Goal: Task Accomplishment & Management: Manage account settings

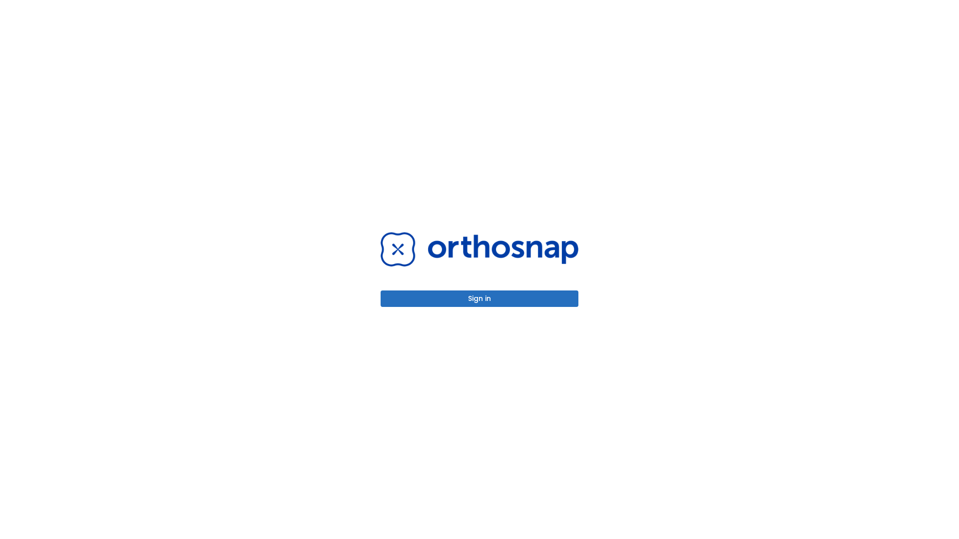
click at [479, 299] on button "Sign in" at bounding box center [479, 299] width 198 height 16
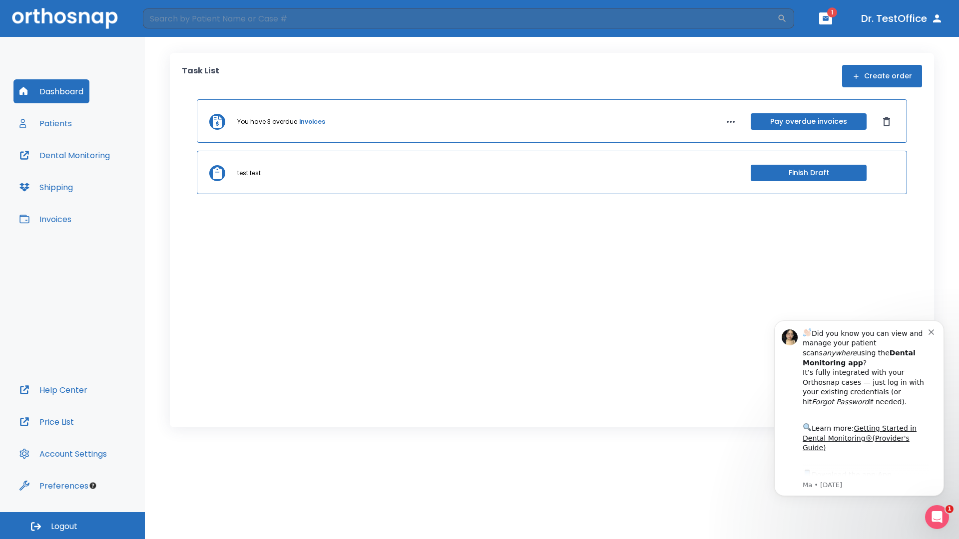
click at [72, 526] on span "Logout" at bounding box center [64, 526] width 26 height 11
